Goal: Navigation & Orientation: Find specific page/section

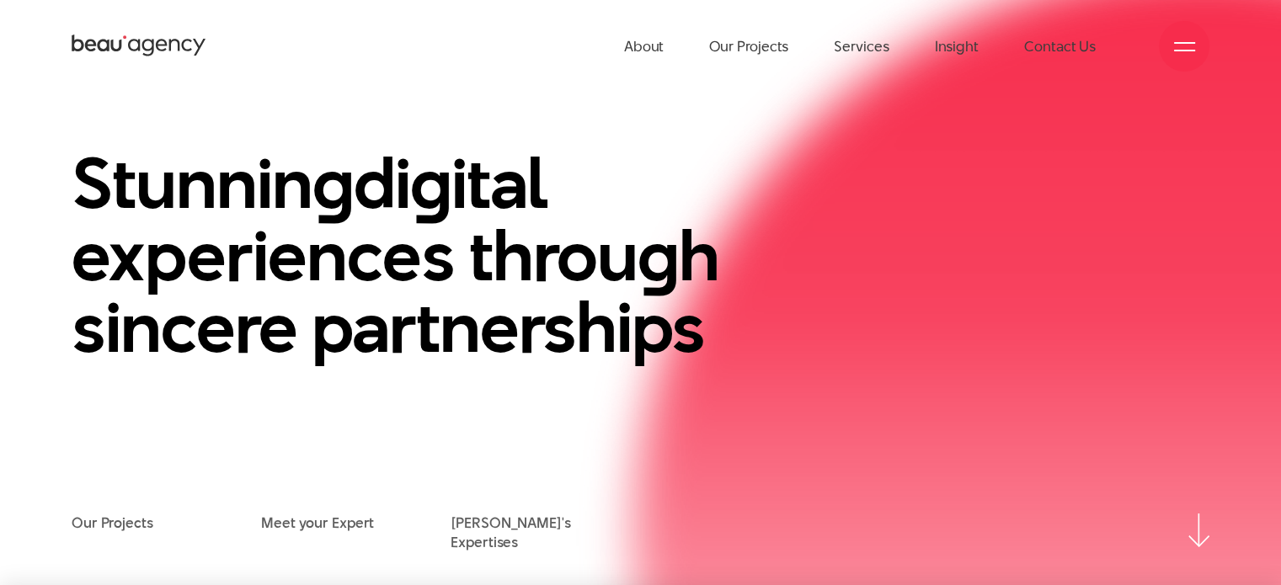
click at [1182, 33] on div at bounding box center [1184, 46] width 51 height 51
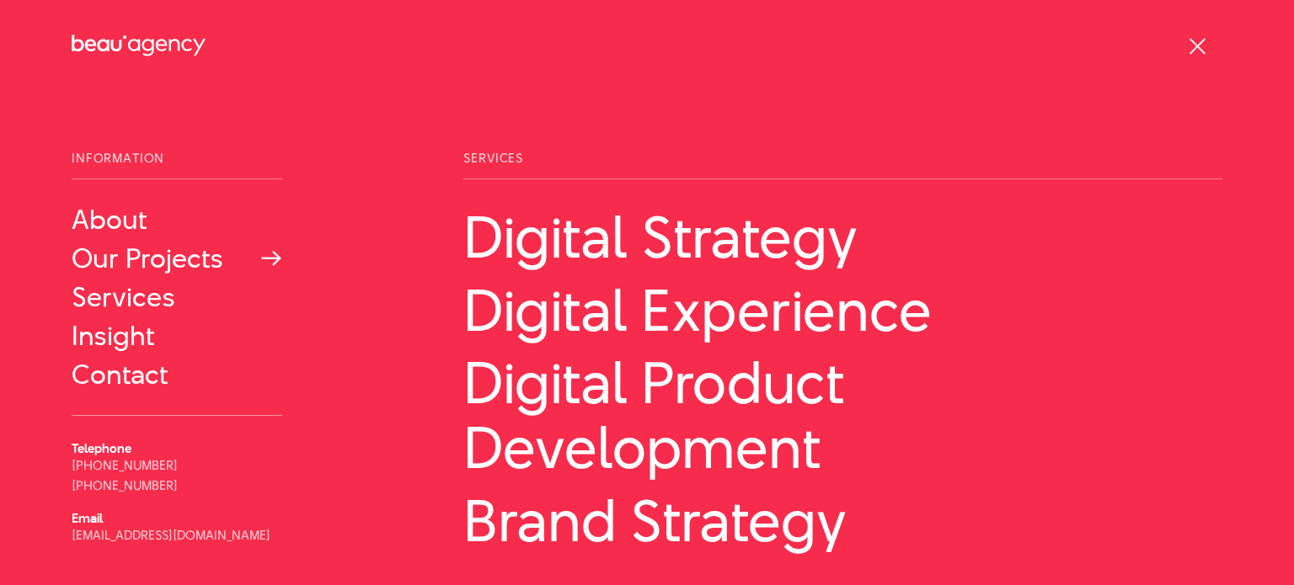
click at [142, 248] on link "Our Projects" at bounding box center [177, 258] width 211 height 30
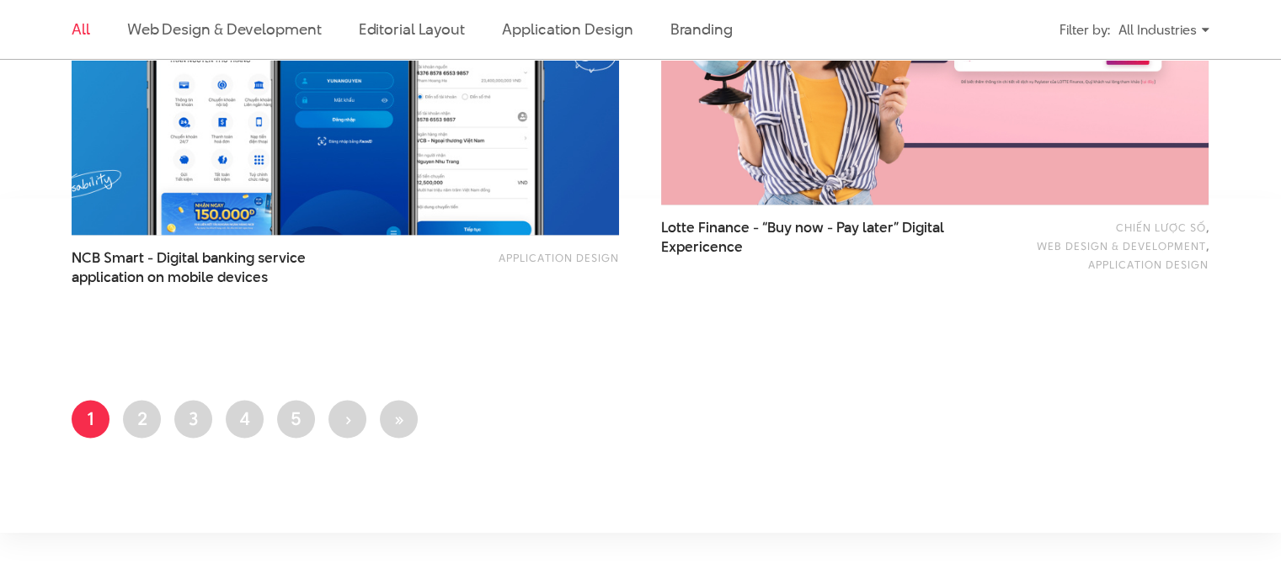
scroll to position [3200, 0]
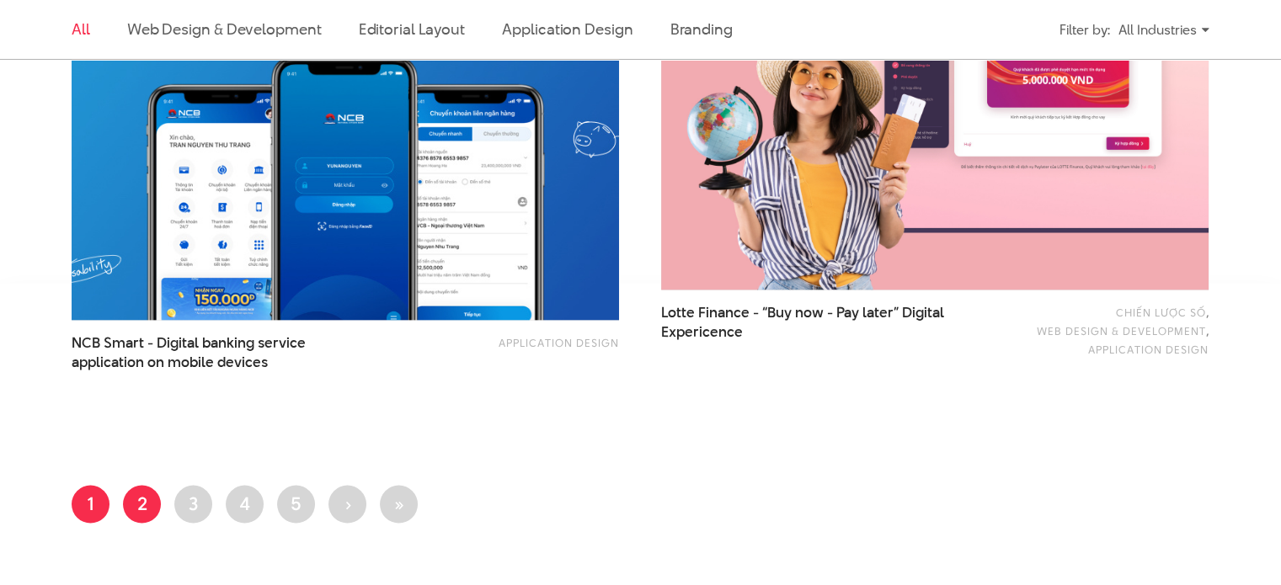
click at [125, 510] on link "Page 2" at bounding box center [142, 504] width 38 height 38
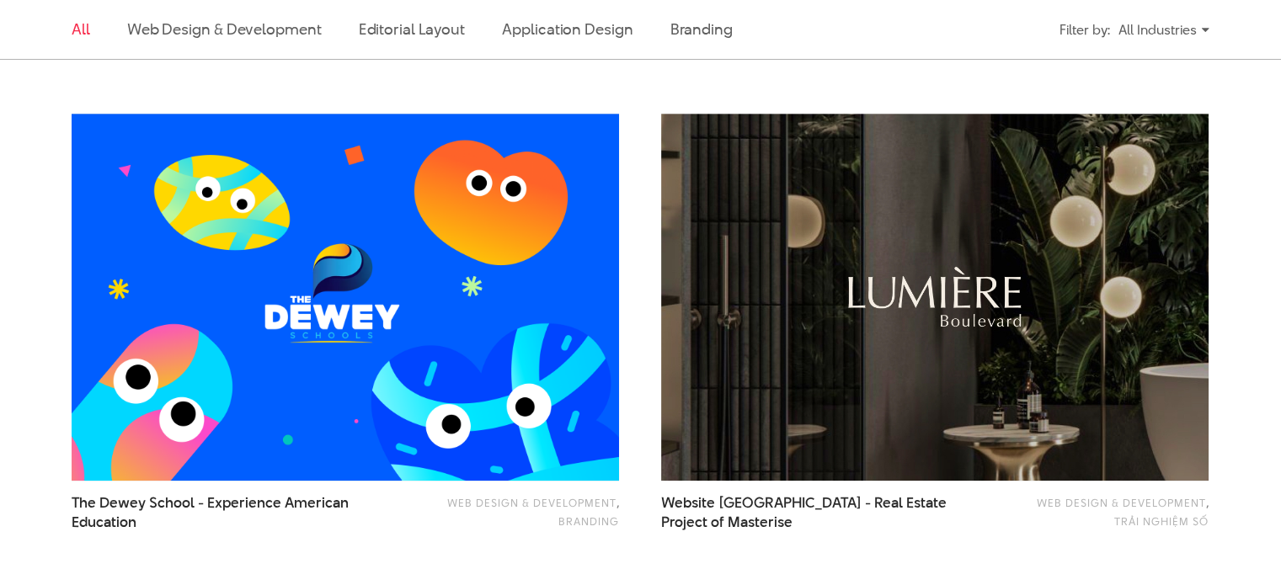
scroll to position [1088, 0]
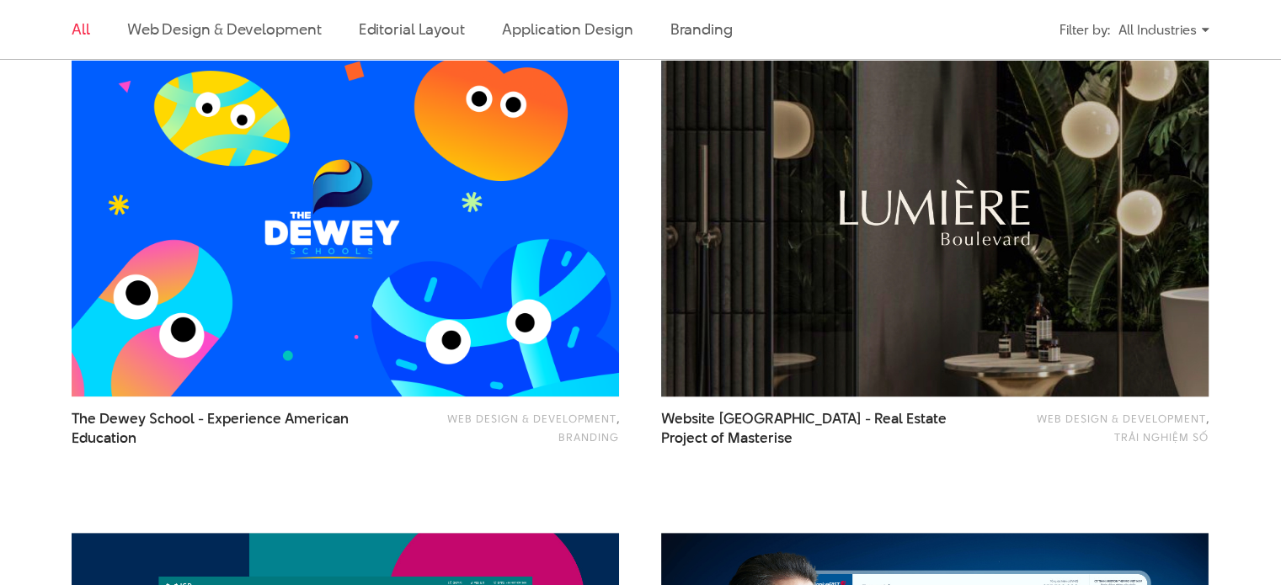
click at [1031, 266] on img at bounding box center [935, 212] width 602 height 403
